Goal: Transaction & Acquisition: Download file/media

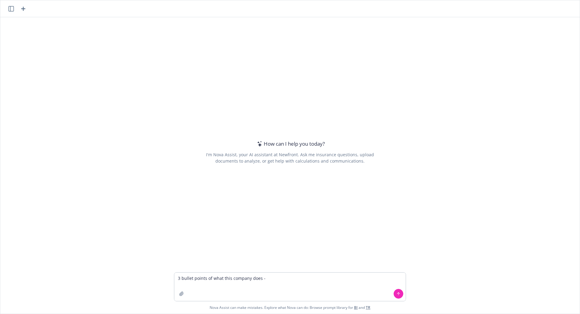
type textarea "3 bullet points of what this company does - https://delinea.com/"
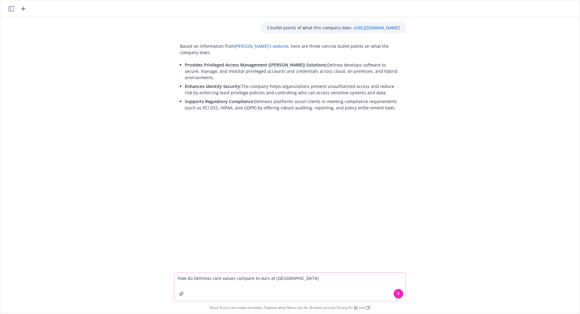
type textarea "how do Delineas core values compare to ours at Newfront"
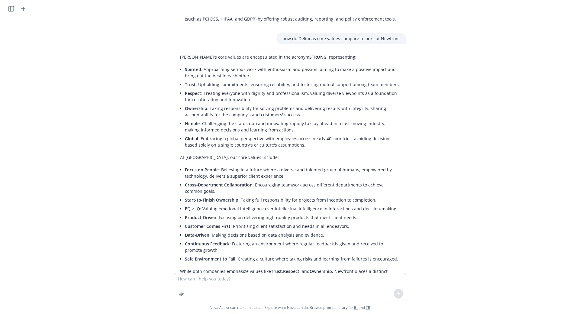
scroll to position [107, 0]
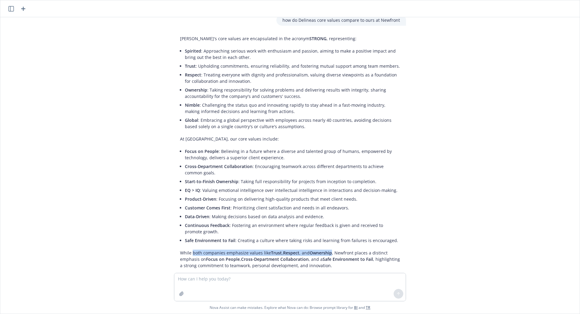
drag, startPoint x: 188, startPoint y: 239, endPoint x: 326, endPoint y: 238, distance: 138.9
click at [326, 249] on p "While both companies emphasize values like Trust , Respect , and Ownership , Ne…" at bounding box center [290, 258] width 220 height 19
copy p "both companies emphasize values like Trust , Respect , and Ownership"
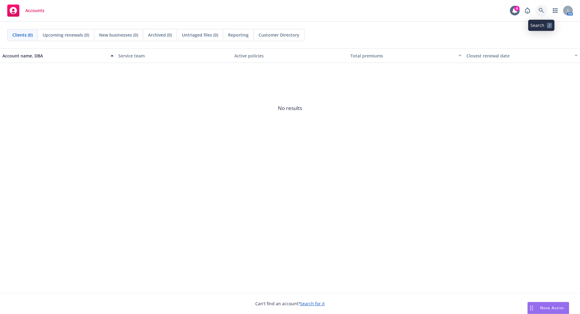
click at [540, 11] on icon at bounding box center [540, 10] width 5 height 5
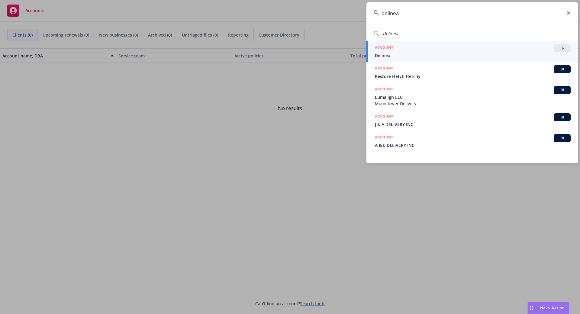
type input "delinea"
click at [404, 53] on span "Delinea" at bounding box center [473, 55] width 196 height 6
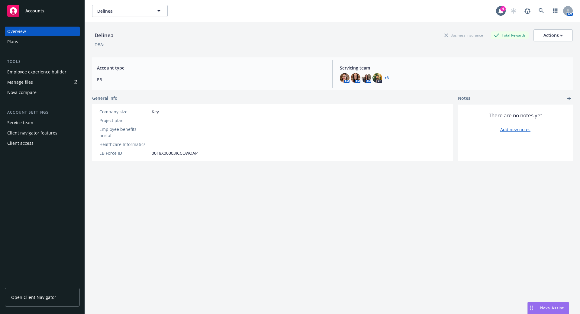
click at [39, 129] on div "Client navigator features" at bounding box center [32, 133] width 50 height 10
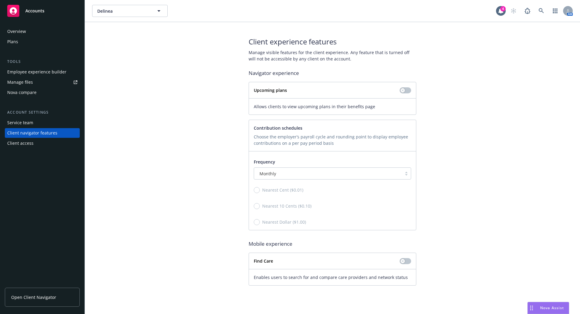
click at [31, 142] on div "Client access" at bounding box center [20, 143] width 26 height 10
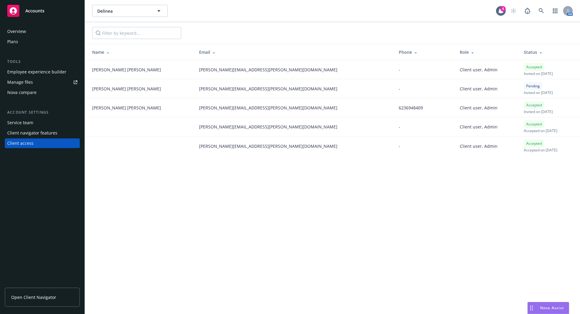
click at [30, 122] on div "Service team" at bounding box center [20, 123] width 26 height 10
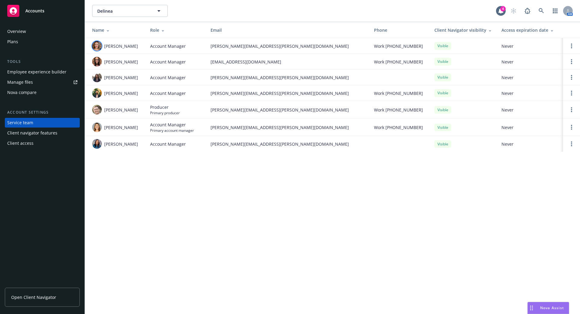
click at [95, 45] on img at bounding box center [97, 46] width 10 height 10
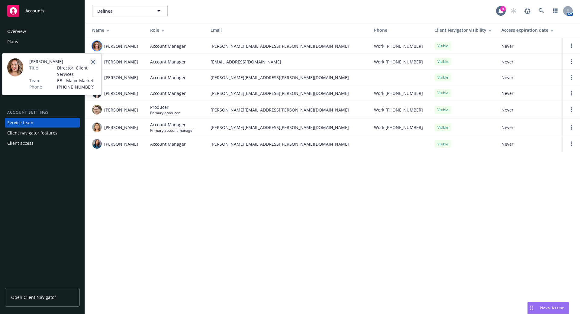
click at [94, 62] on icon "close" at bounding box center [93, 62] width 4 height 4
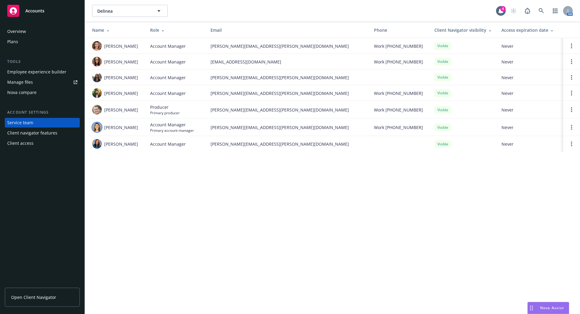
click at [97, 127] on img at bounding box center [97, 127] width 10 height 10
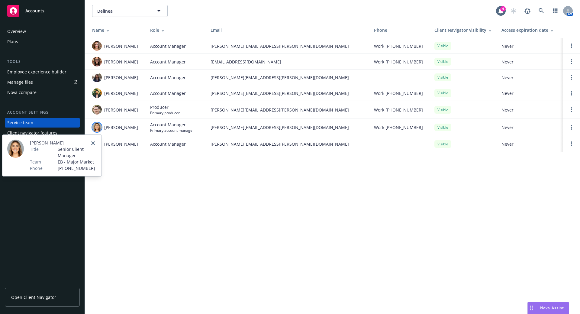
click at [51, 144] on span "Madeleine Ryan" at bounding box center [63, 143] width 67 height 6
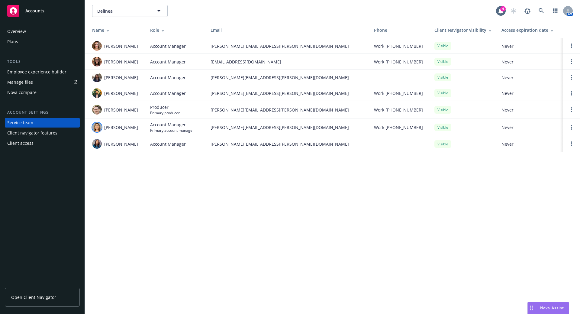
click at [177, 212] on div "Delinea Delinea 4 AM Name Role Email Phone Client Navigator visibility Access e…" at bounding box center [332, 157] width 495 height 314
click at [47, 68] on div "Employee experience builder" at bounding box center [36, 72] width 59 height 10
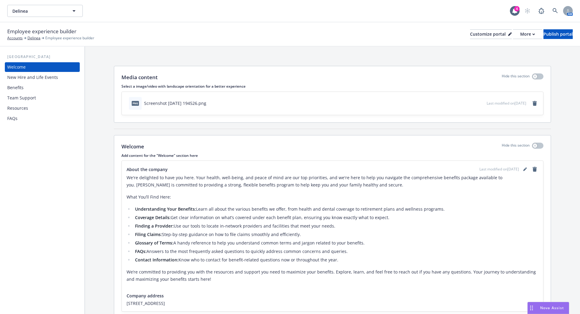
click at [23, 88] on div "Benefits" at bounding box center [15, 88] width 16 height 10
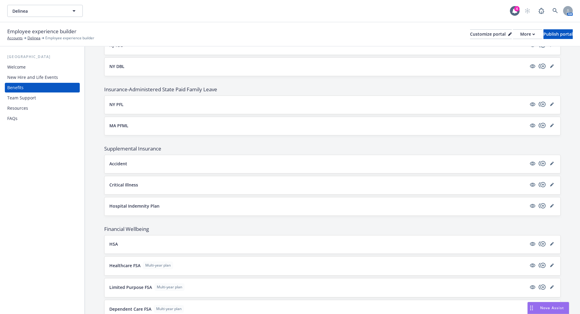
scroll to position [453, 0]
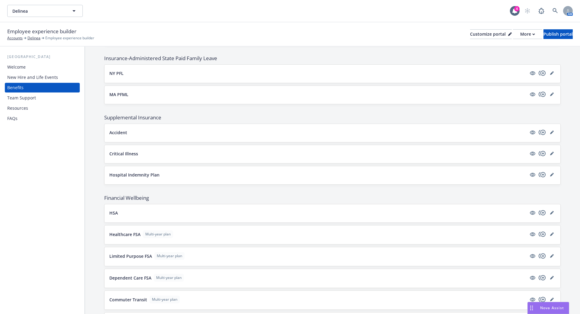
click at [144, 213] on button "HSA" at bounding box center [317, 213] width 417 height 6
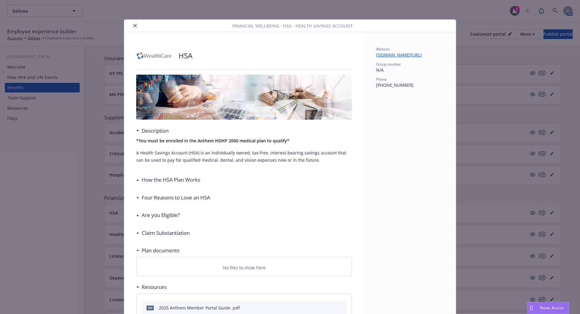
click at [131, 23] on button "close" at bounding box center [134, 25] width 7 height 7
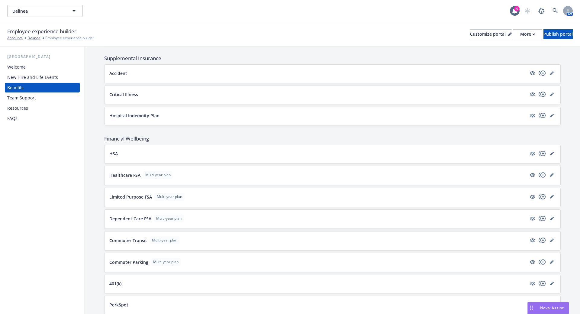
scroll to position [570, 0]
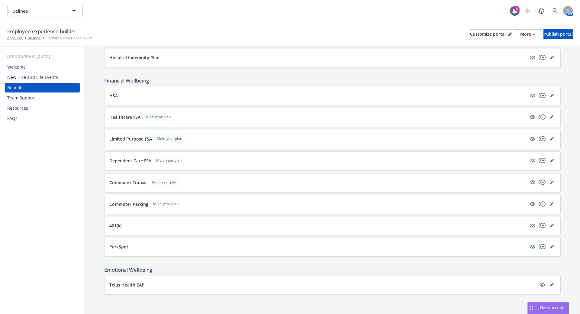
click at [124, 224] on button "401(k)" at bounding box center [317, 225] width 417 height 6
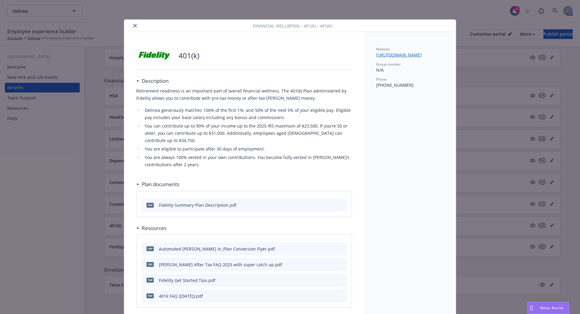
scroll to position [28, 0]
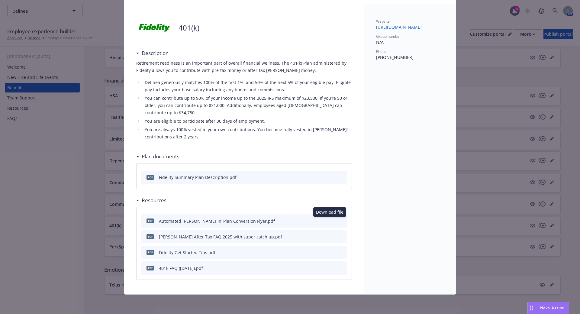
click at [330, 221] on icon "download file" at bounding box center [331, 220] width 5 height 5
click at [329, 234] on icon "download file" at bounding box center [331, 236] width 5 height 5
click at [329, 253] on icon "download file" at bounding box center [331, 251] width 5 height 5
click at [329, 267] on icon "download file" at bounding box center [331, 267] width 5 height 5
click at [402, 30] on link "[URL][DOMAIN_NAME]" at bounding box center [401, 27] width 50 height 6
